Goal: Share content

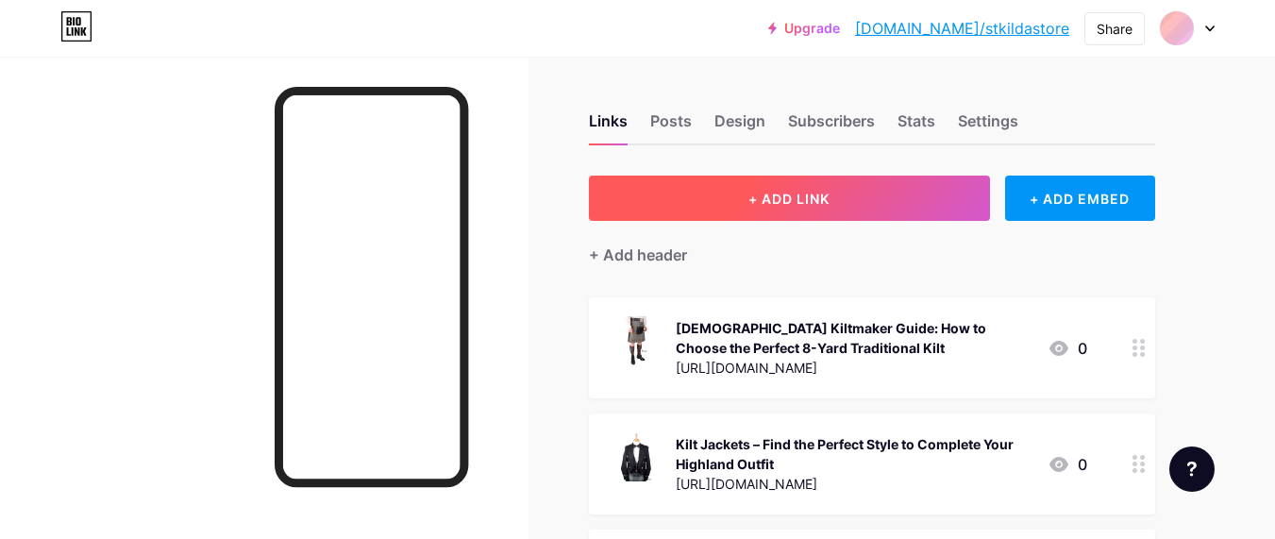
click at [822, 208] on button "+ ADD LINK" at bounding box center [789, 198] width 401 height 45
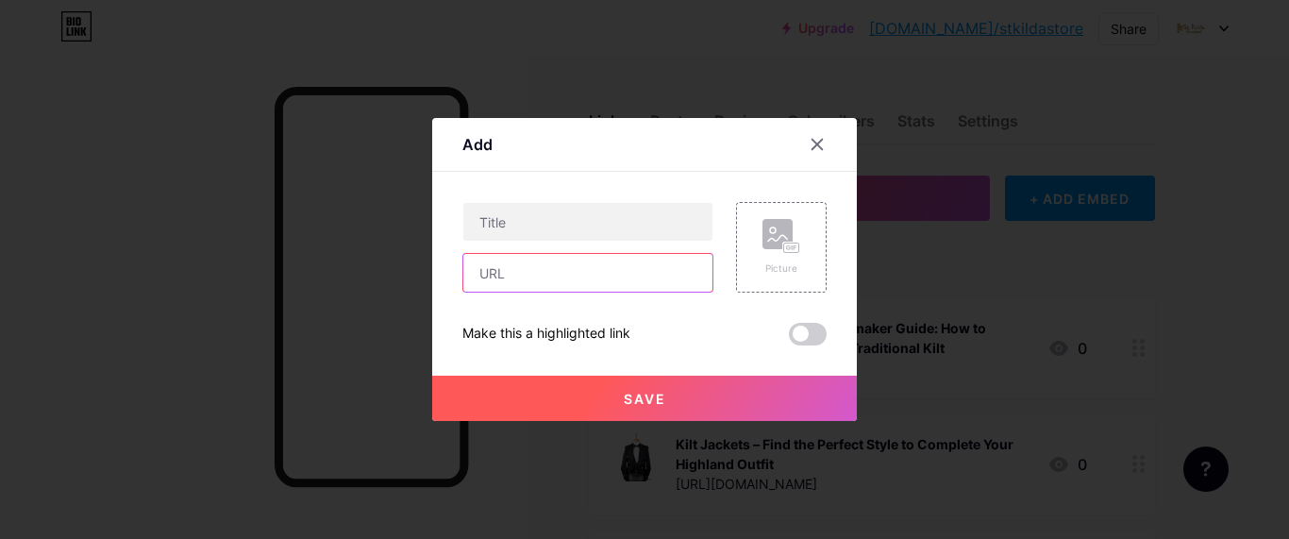
click at [502, 289] on input "text" at bounding box center [587, 273] width 249 height 38
paste input "[URL][DOMAIN_NAME]"
type input "[URL][DOMAIN_NAME]"
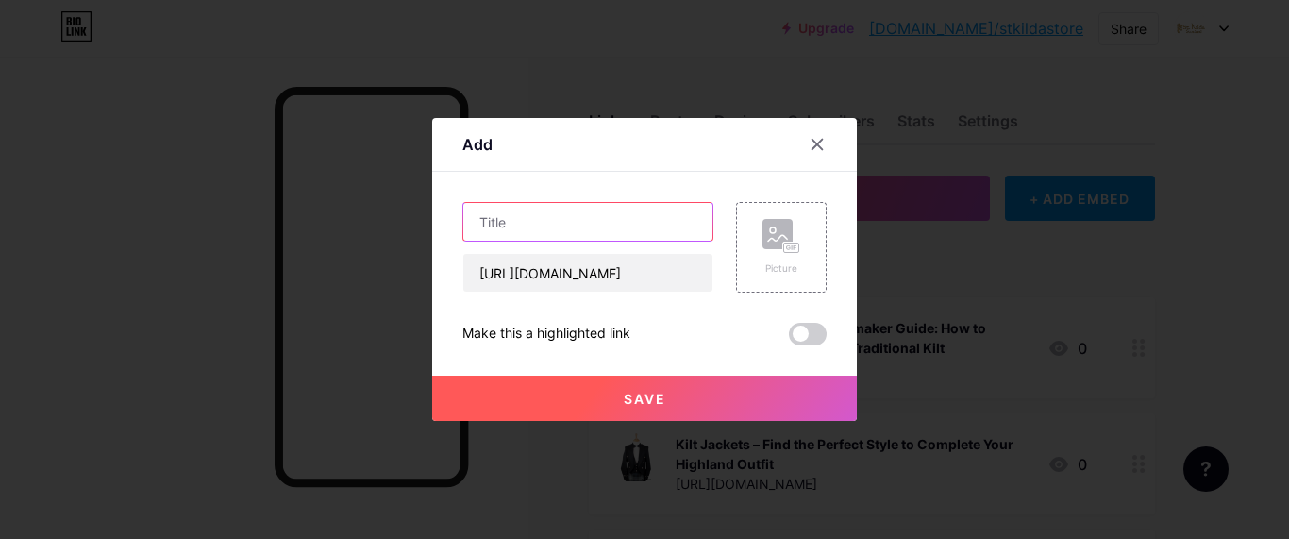
click at [564, 218] on input "text" at bounding box center [587, 222] width 249 height 38
paste input "Kilt Makers – Keeping Scottish Tradition Alive with Authentic Craftsmanship"
type input "Kilt Makers – Keeping Scottish Tradition Alive with Authentic Craftsmanship"
click at [732, 384] on button "Save" at bounding box center [644, 398] width 425 height 45
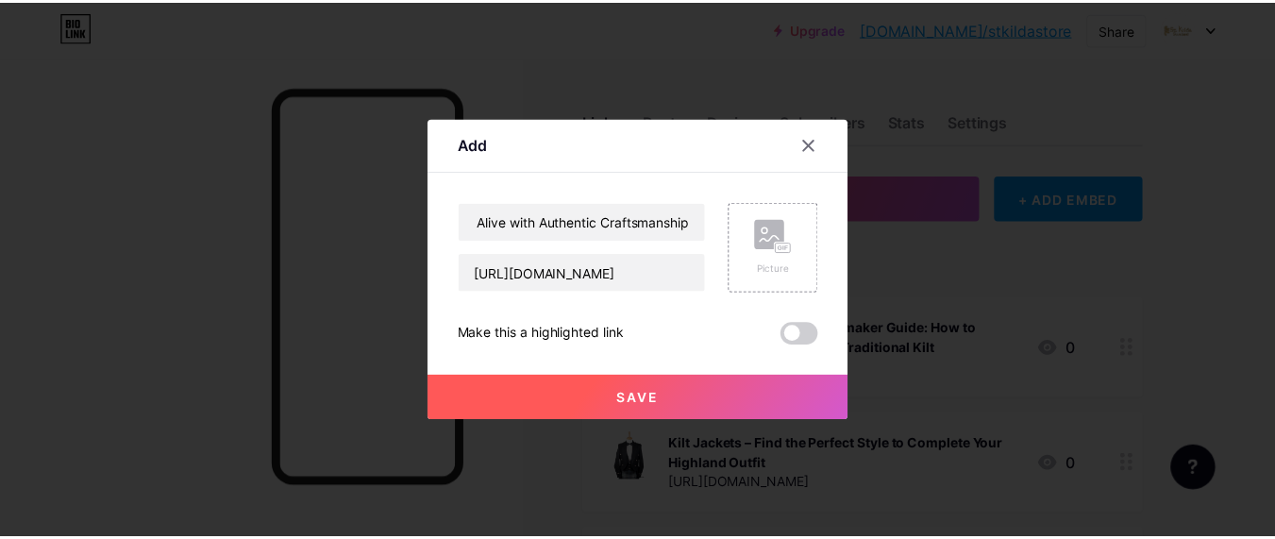
scroll to position [0, 0]
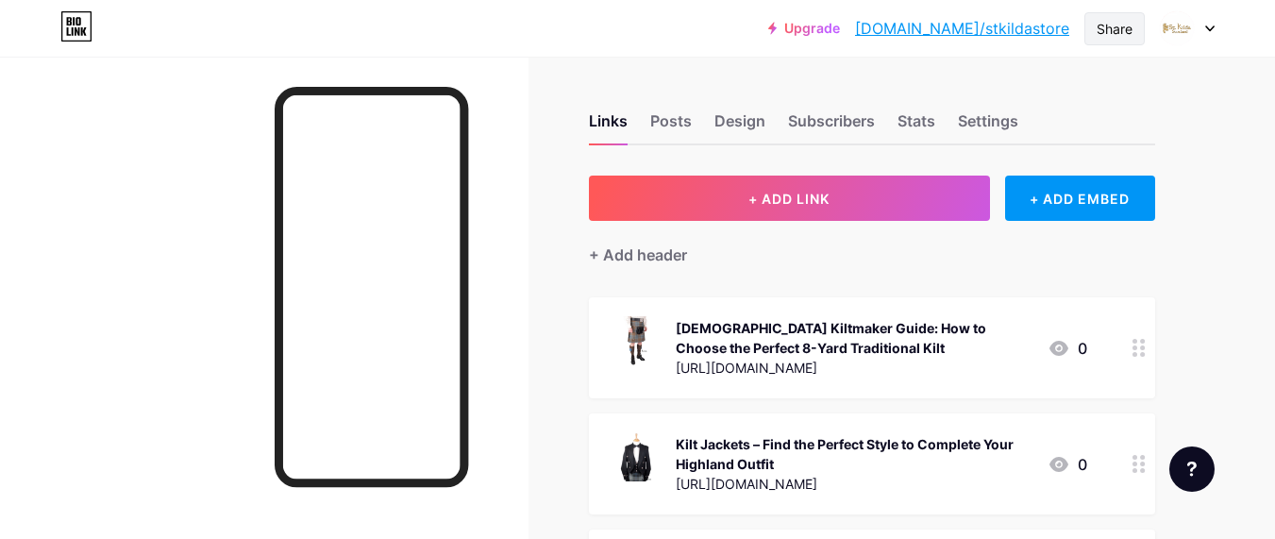
click at [1130, 37] on div "Share" at bounding box center [1115, 29] width 36 height 20
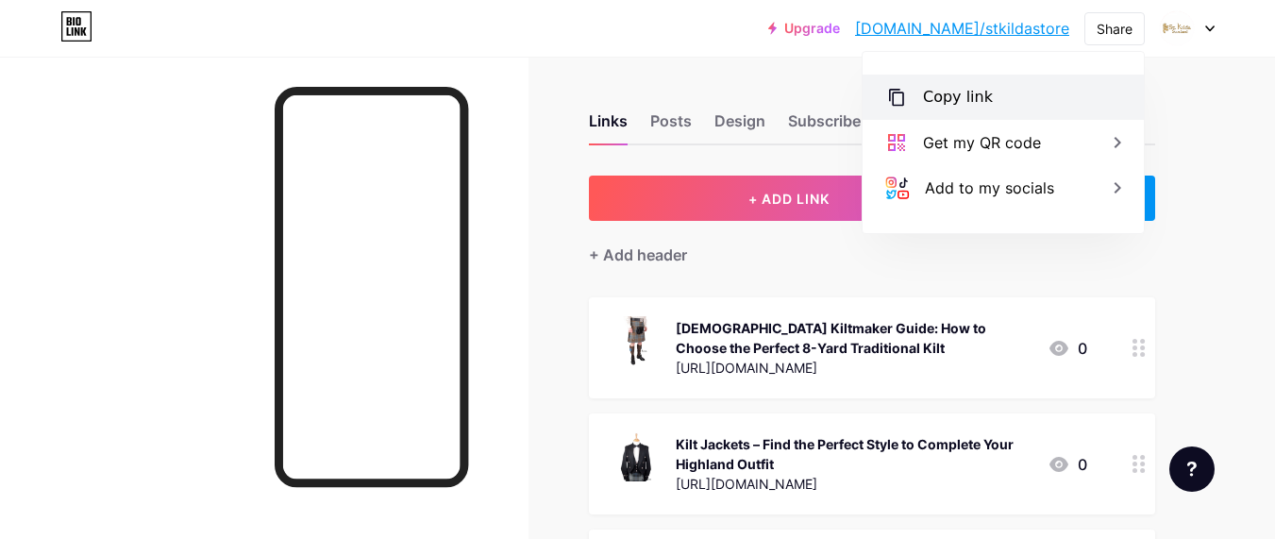
click at [984, 89] on div "Copy link" at bounding box center [958, 97] width 70 height 23
